Goal: Information Seeking & Learning: Learn about a topic

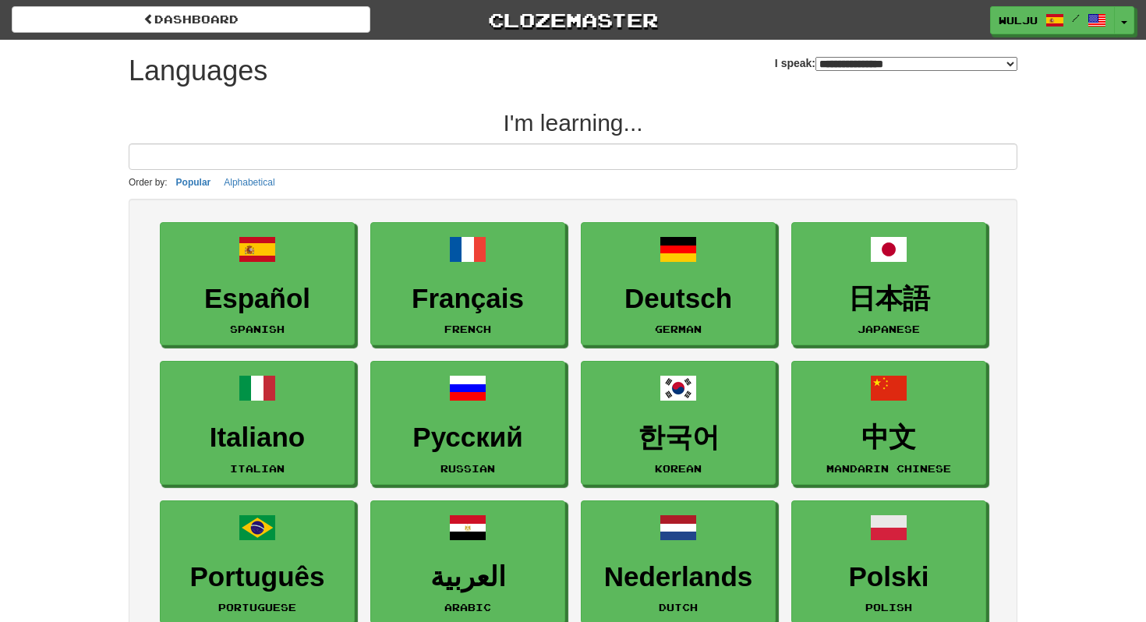
select select "*******"
click at [1061, 26] on span at bounding box center [1055, 21] width 19 height 19
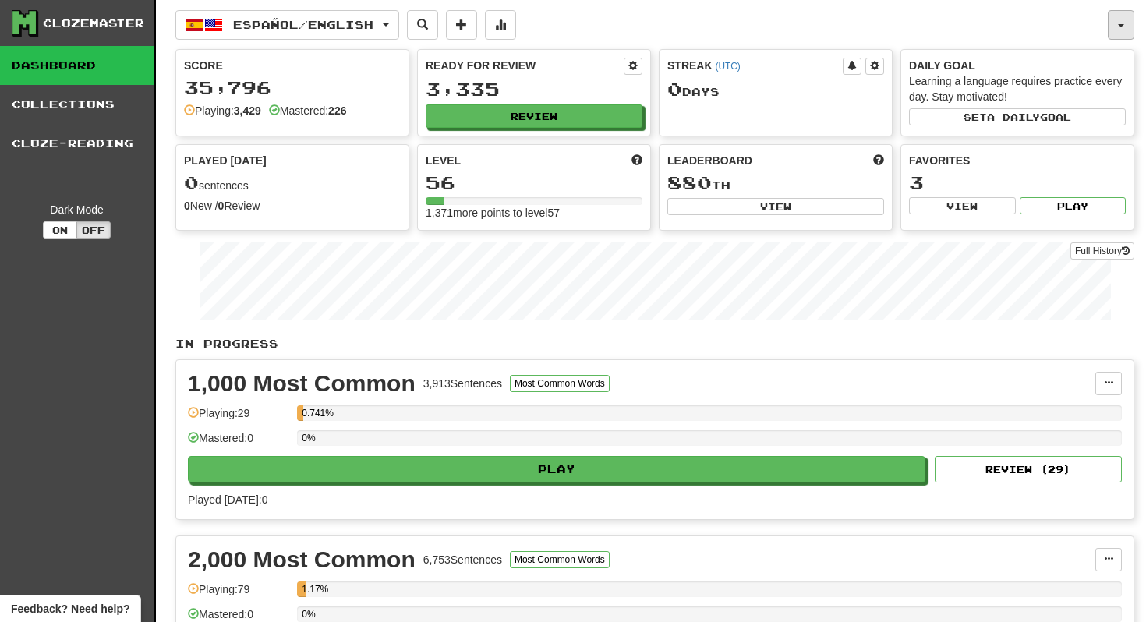
click at [1121, 27] on button "button" at bounding box center [1121, 25] width 27 height 30
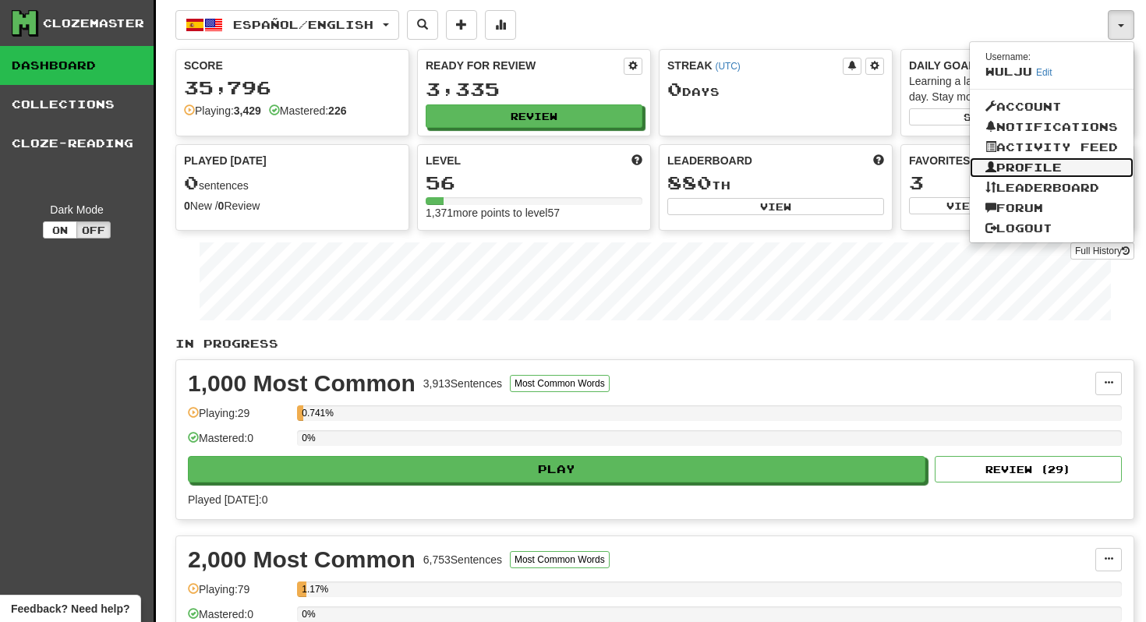
click at [1032, 171] on link "Profile" at bounding box center [1052, 168] width 164 height 20
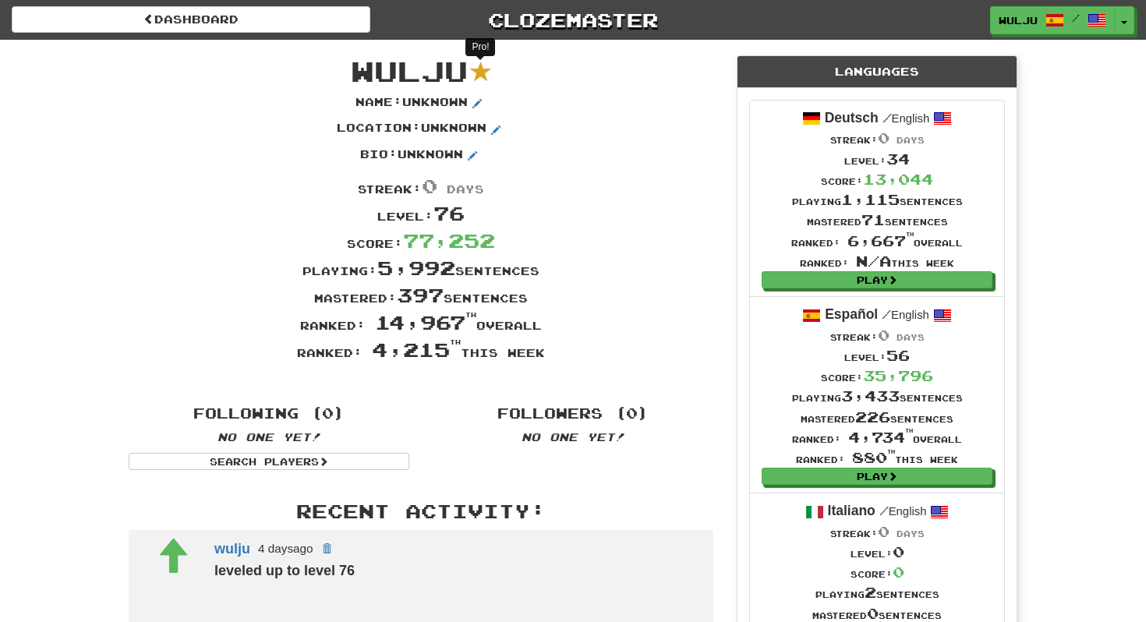
click at [482, 72] on sup at bounding box center [481, 72] width 21 height 21
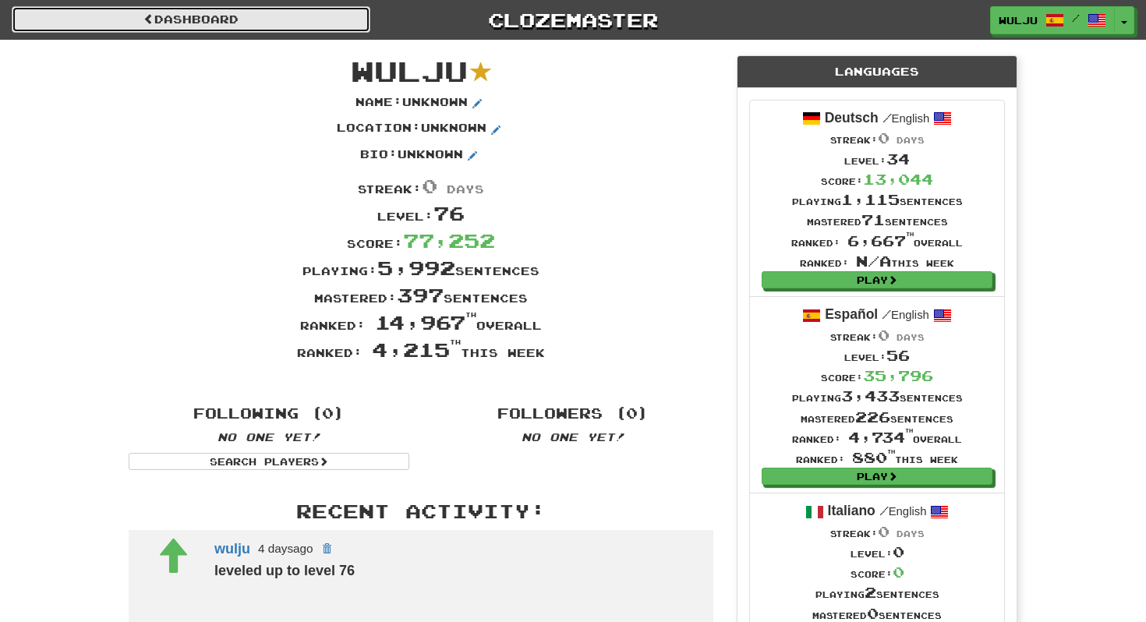
click at [171, 12] on link "Dashboard" at bounding box center [191, 19] width 359 height 27
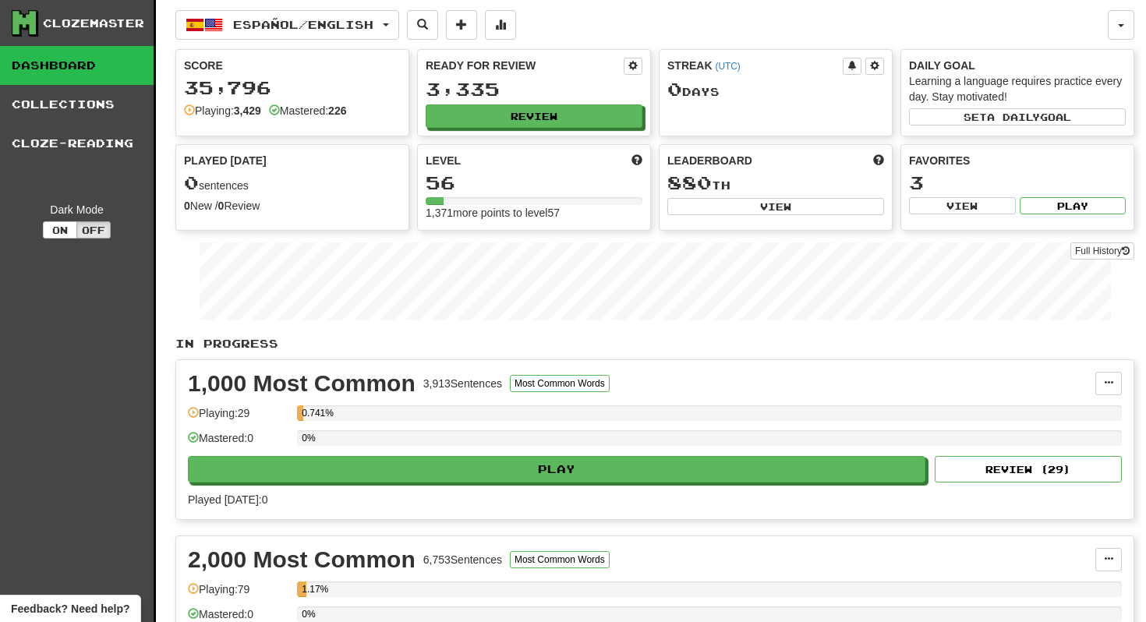
click at [77, 16] on div "Clozemaster" at bounding box center [93, 24] width 101 height 16
click at [1127, 27] on button "button" at bounding box center [1121, 25] width 27 height 30
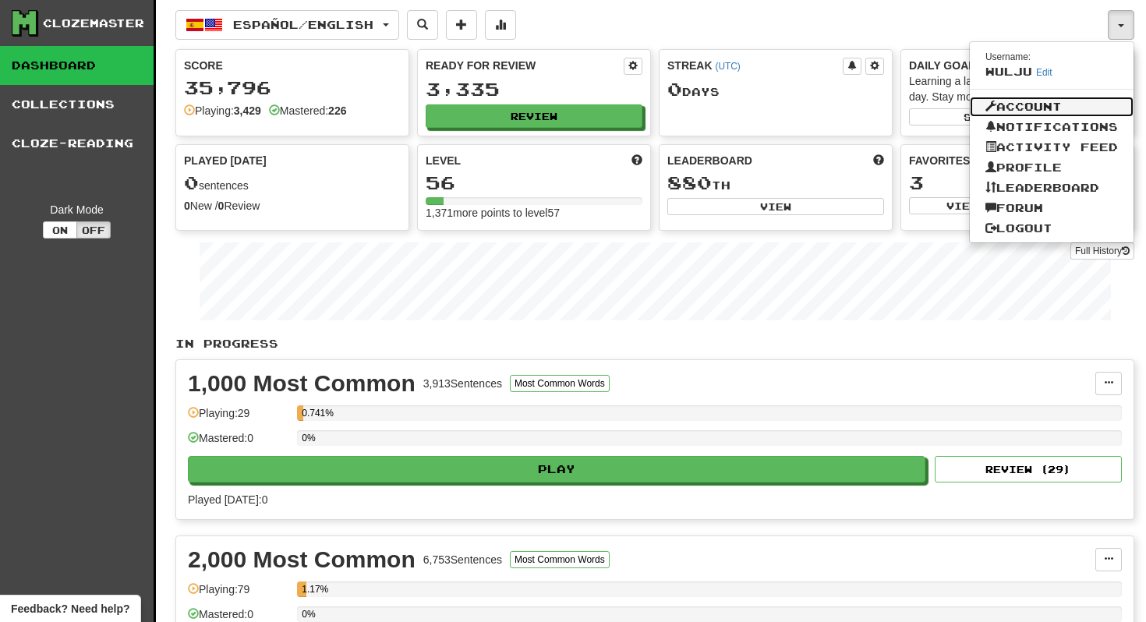
click at [1064, 109] on link "Account" at bounding box center [1052, 107] width 164 height 20
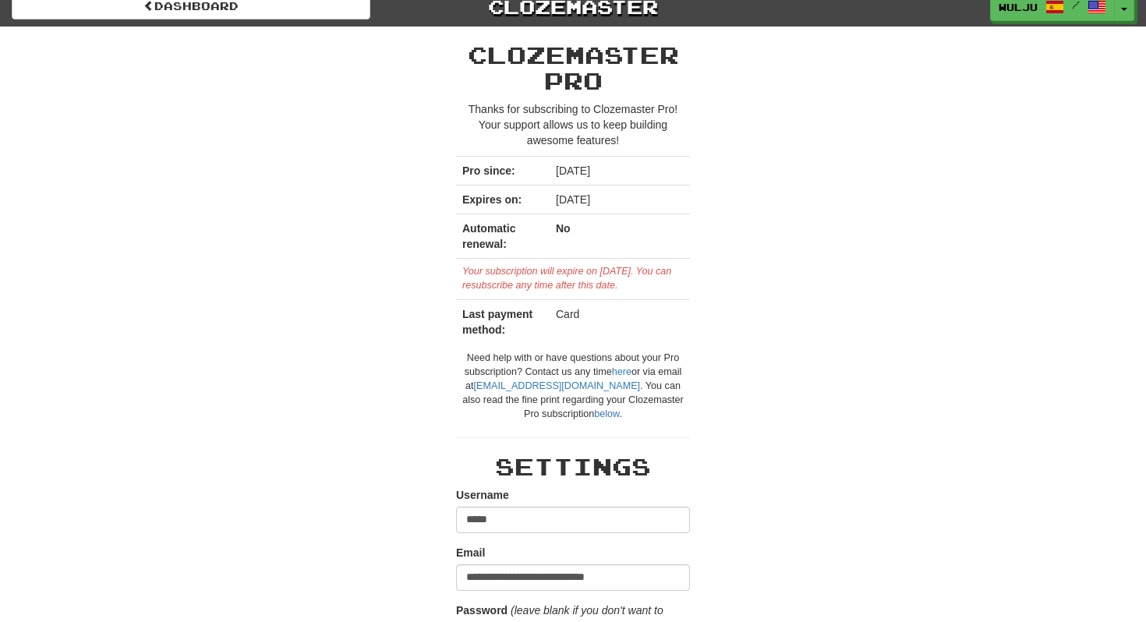
scroll to position [12, 0]
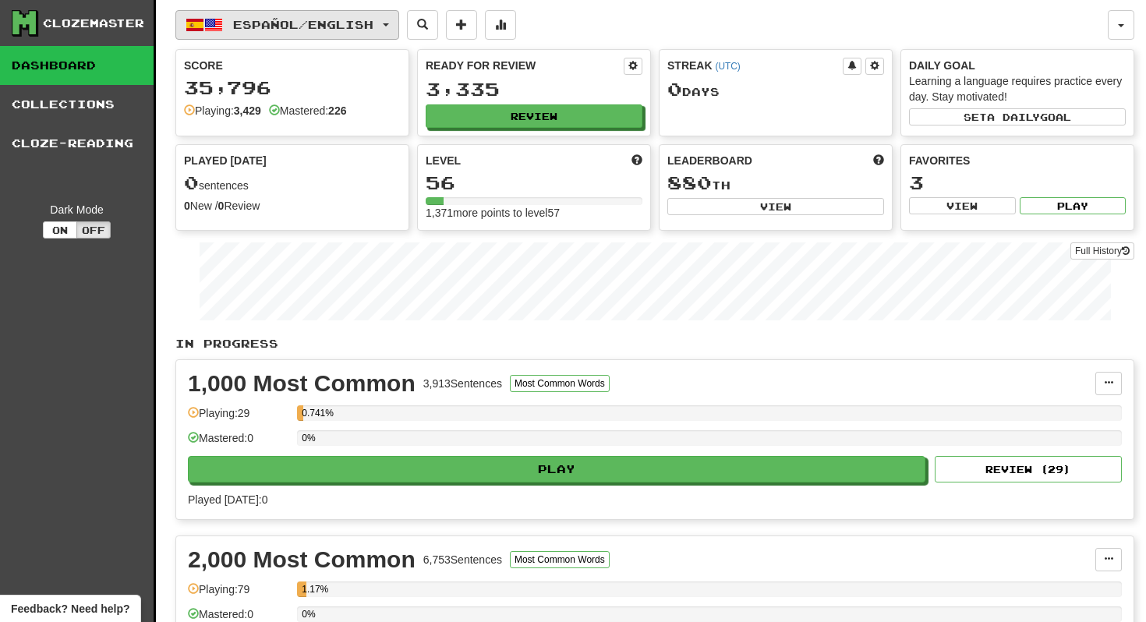
click at [283, 13] on button "Español / English" at bounding box center [287, 25] width 224 height 30
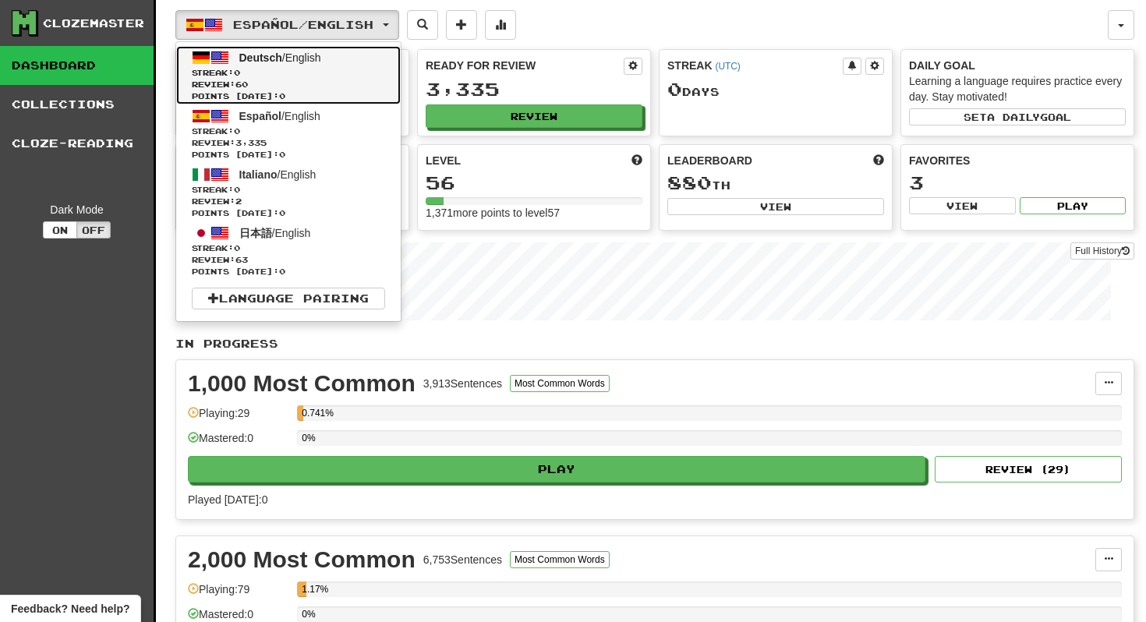
click at [290, 82] on span "Review: 60" at bounding box center [288, 85] width 193 height 12
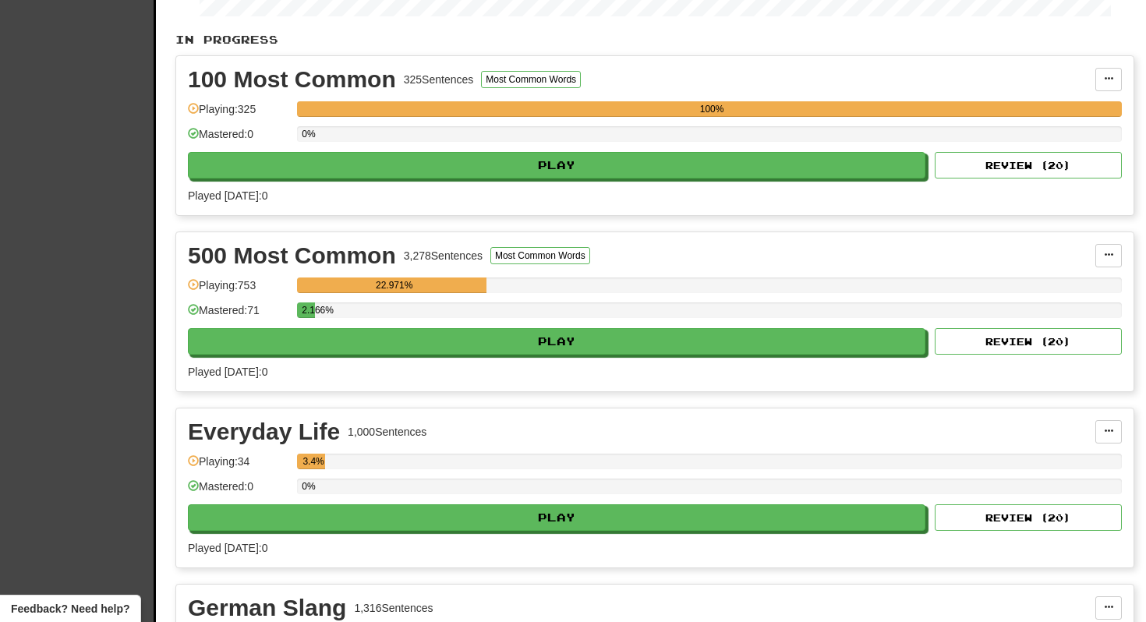
scroll to position [295, 0]
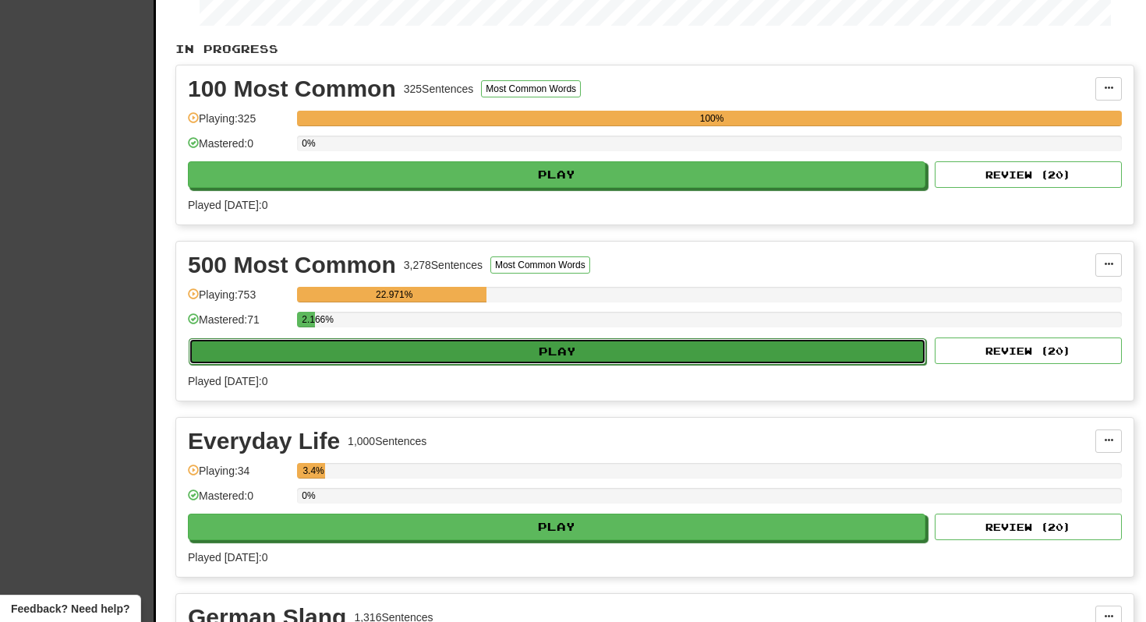
click at [484, 359] on button "Play" at bounding box center [558, 351] width 738 height 27
select select "**"
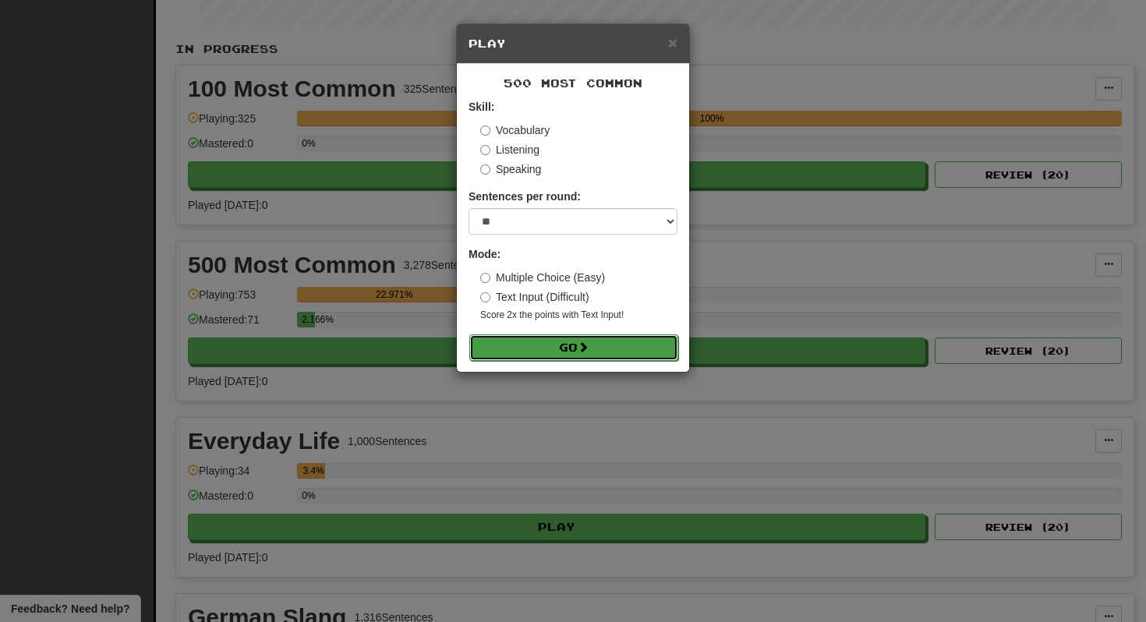
click at [541, 353] on button "Go" at bounding box center [573, 348] width 209 height 27
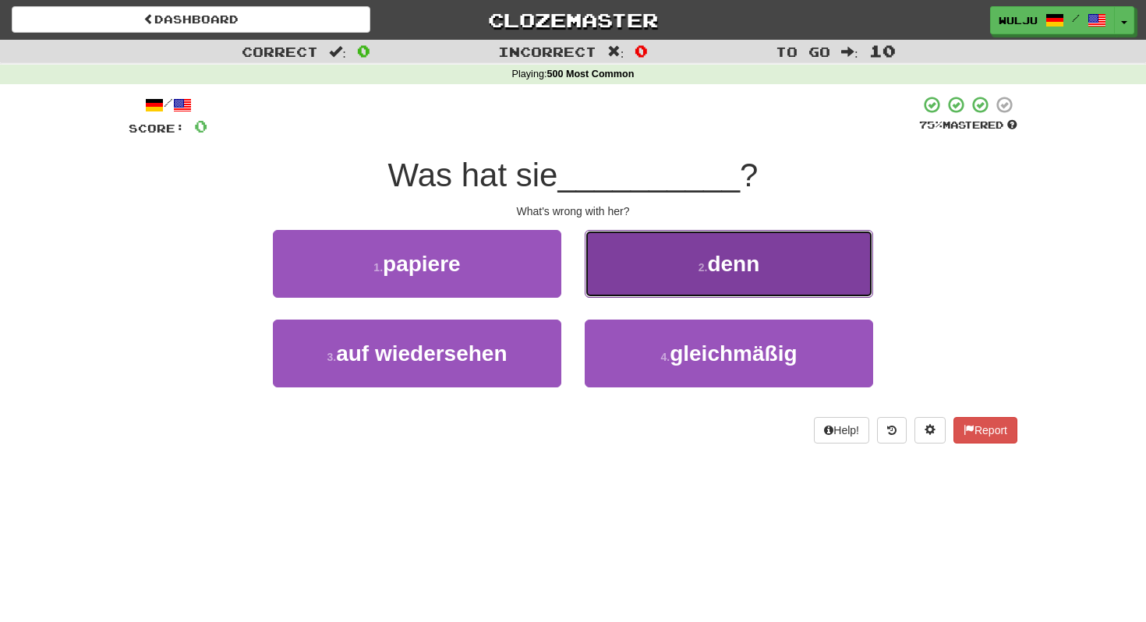
click at [711, 241] on button "2 . denn" at bounding box center [729, 264] width 289 height 68
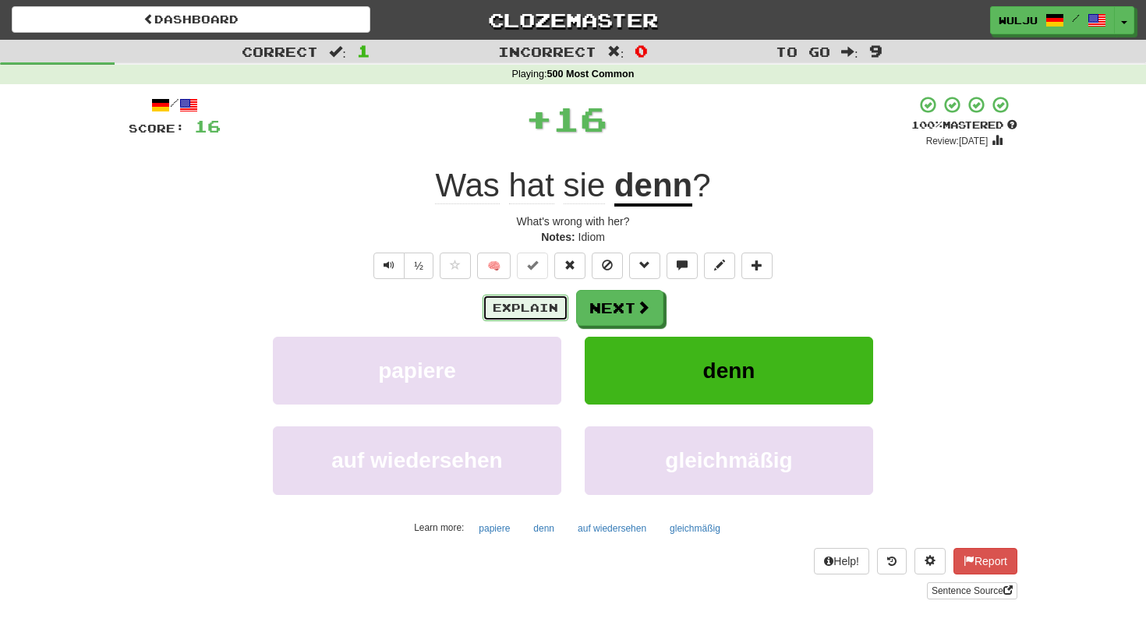
click at [538, 308] on button "Explain" at bounding box center [526, 308] width 86 height 27
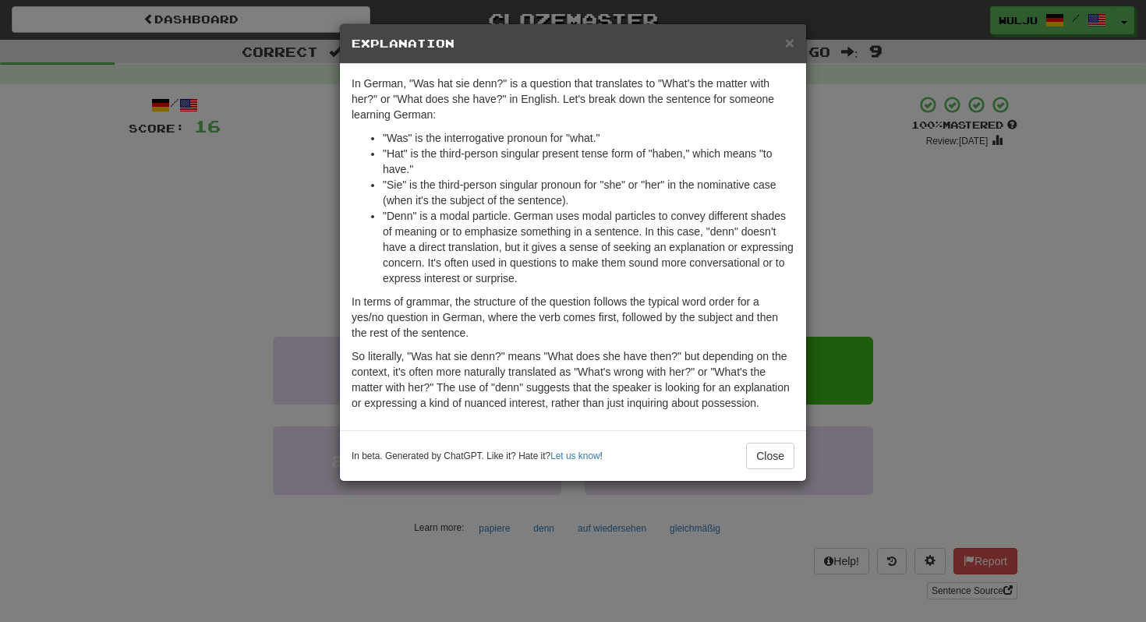
click at [894, 299] on div "× Explanation In German, "Was hat sie denn?" is a question that translates to "…" at bounding box center [573, 311] width 1146 height 622
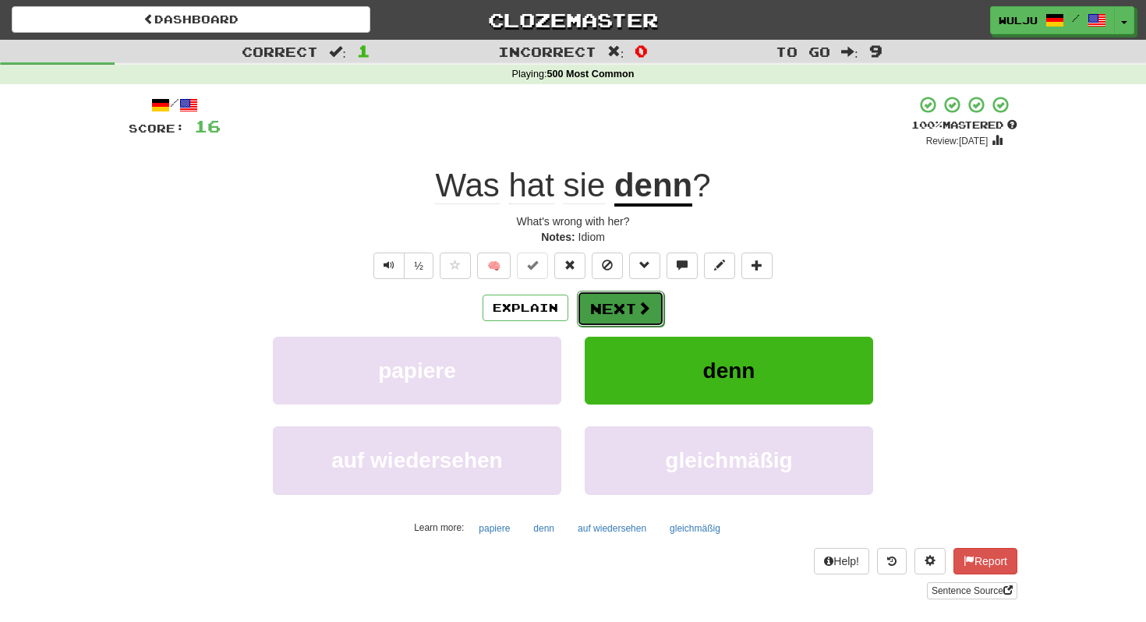
click at [650, 295] on button "Next" at bounding box center [620, 309] width 87 height 36
